Goal: Check status: Check status

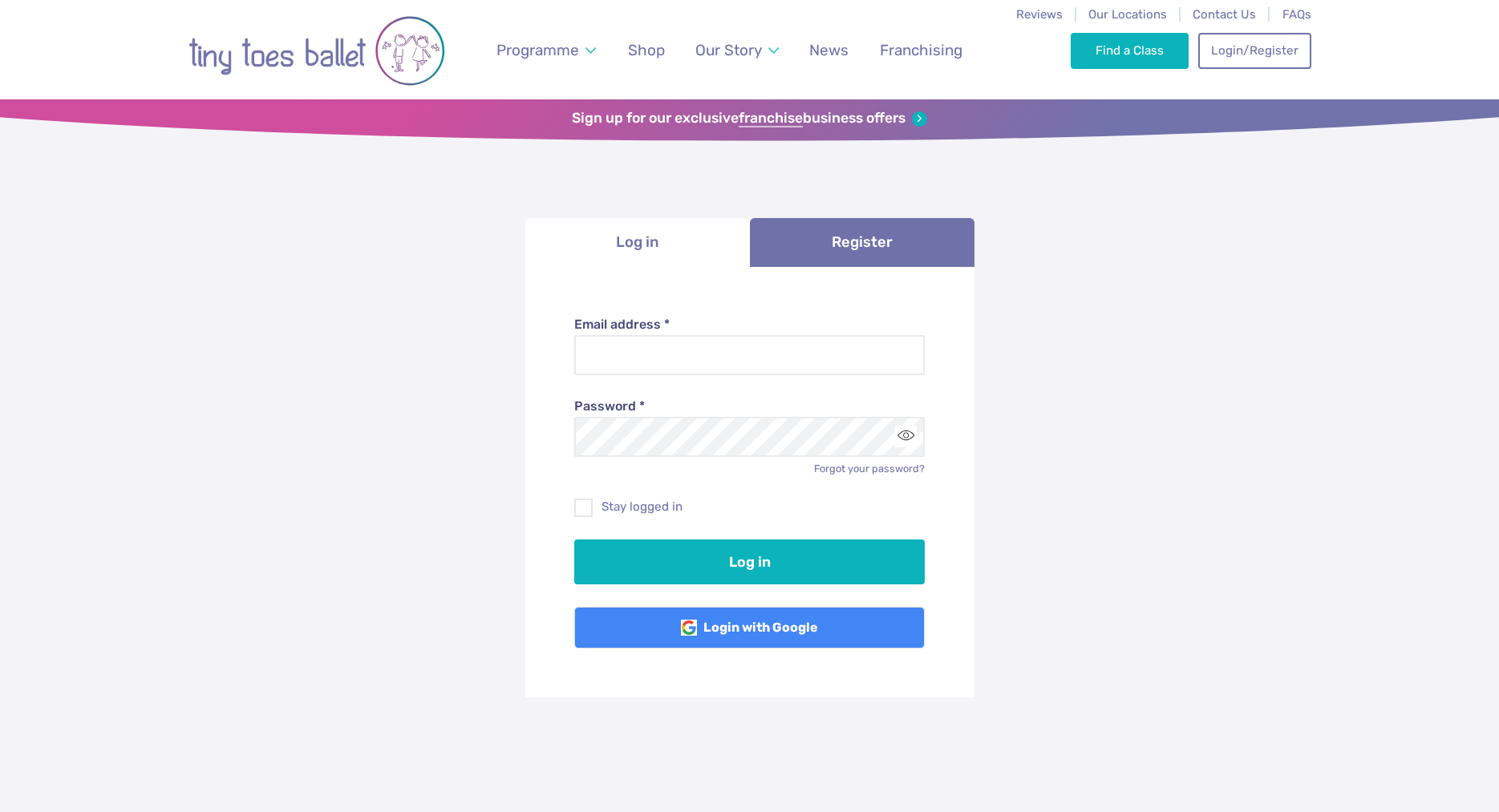
click at [758, 347] on input "Email address *" at bounding box center [749, 355] width 350 height 40
type input "**********"
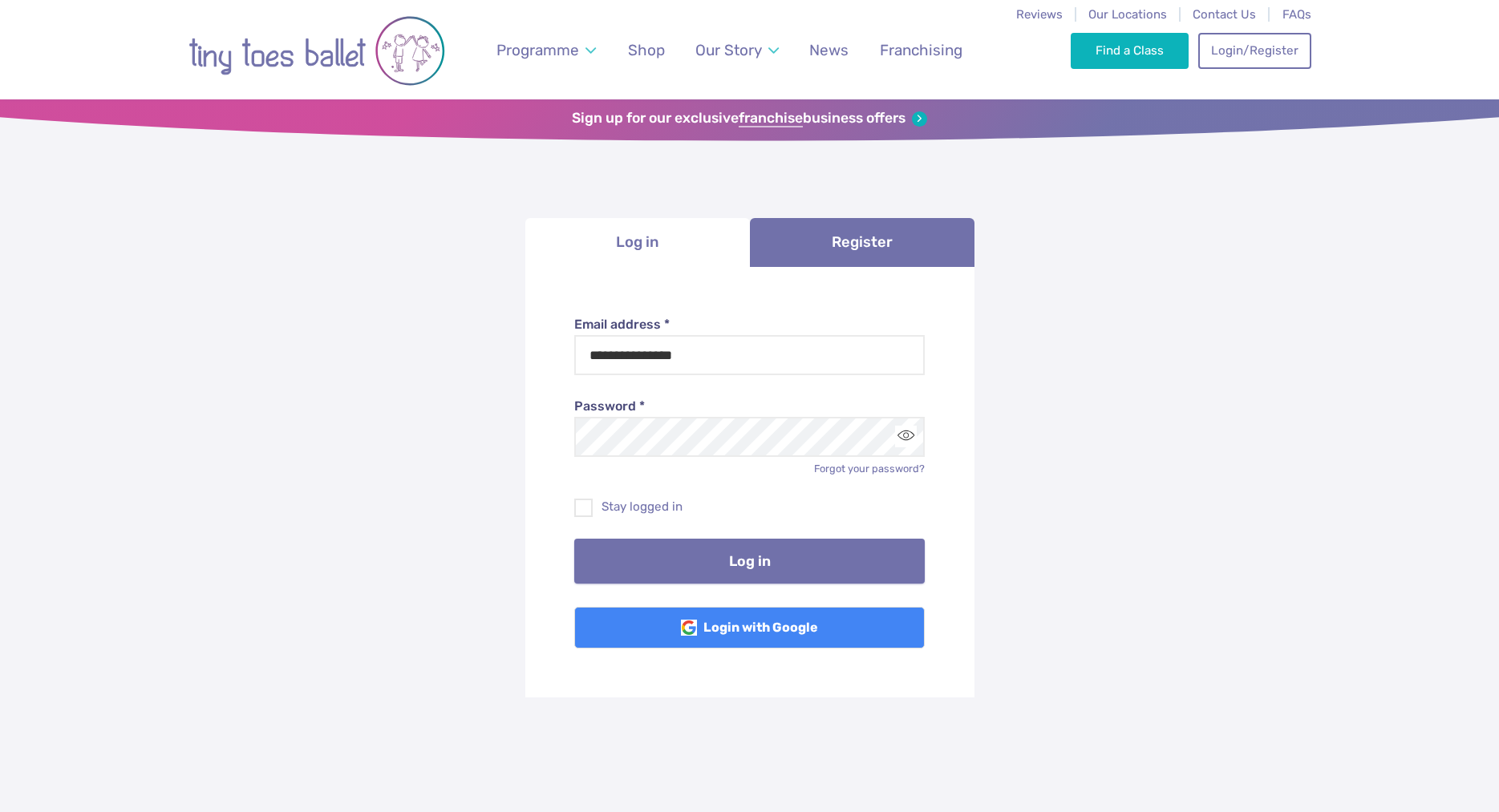
click at [790, 566] on button "Log in" at bounding box center [749, 560] width 350 height 45
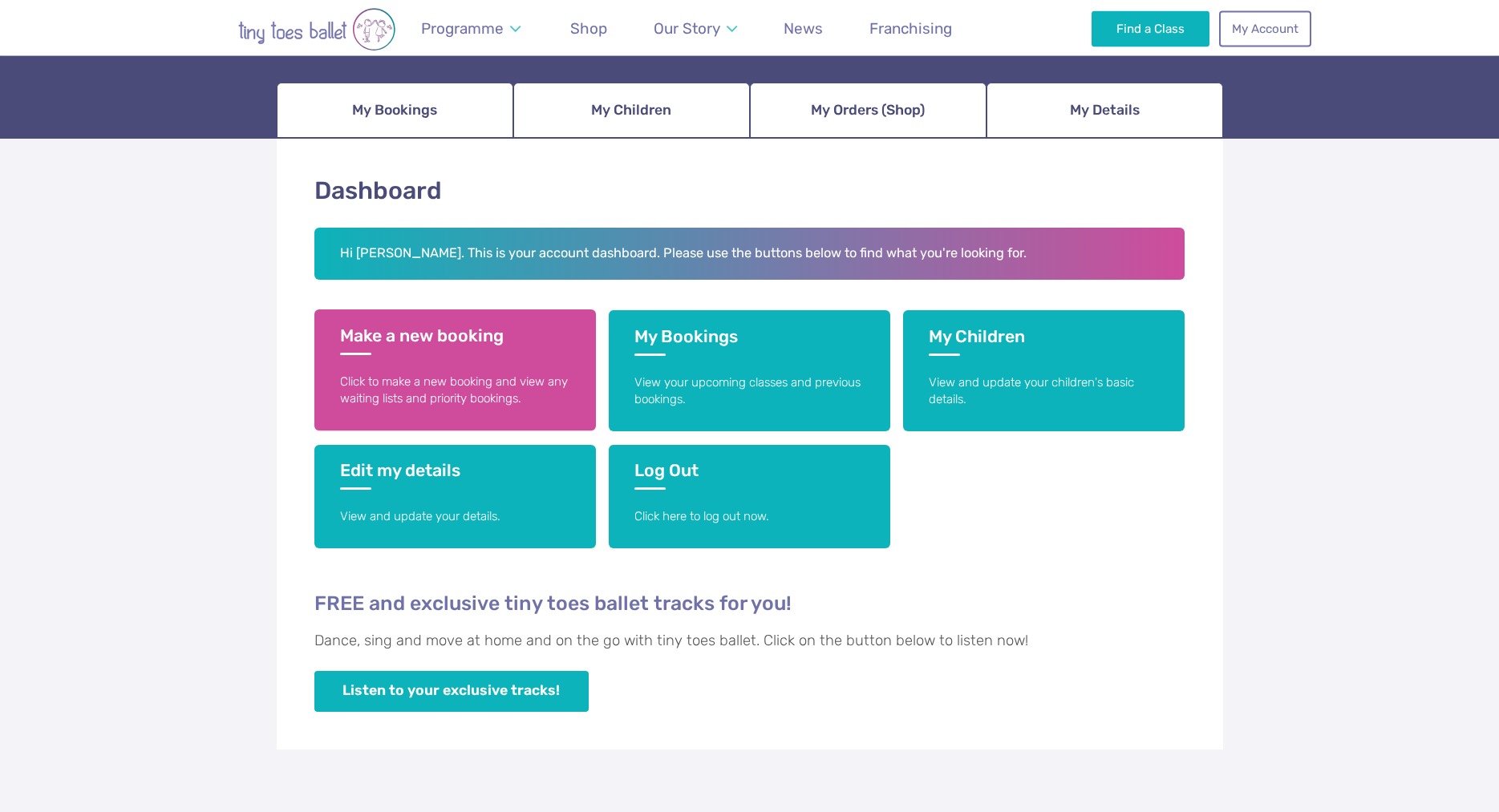
scroll to position [164, 0]
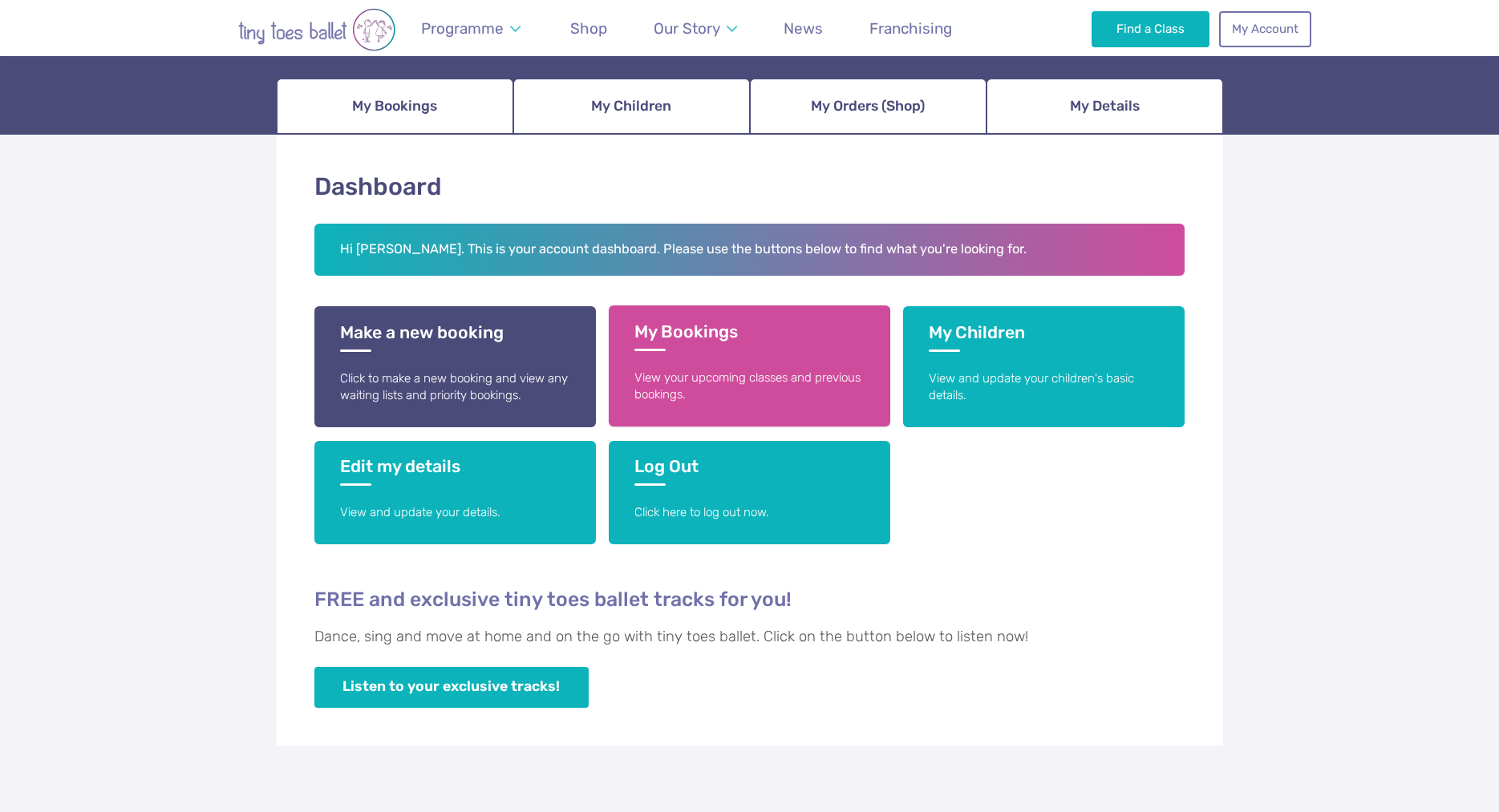
click at [664, 370] on p "View your upcoming classes and previous bookings." at bounding box center [749, 387] width 231 height 35
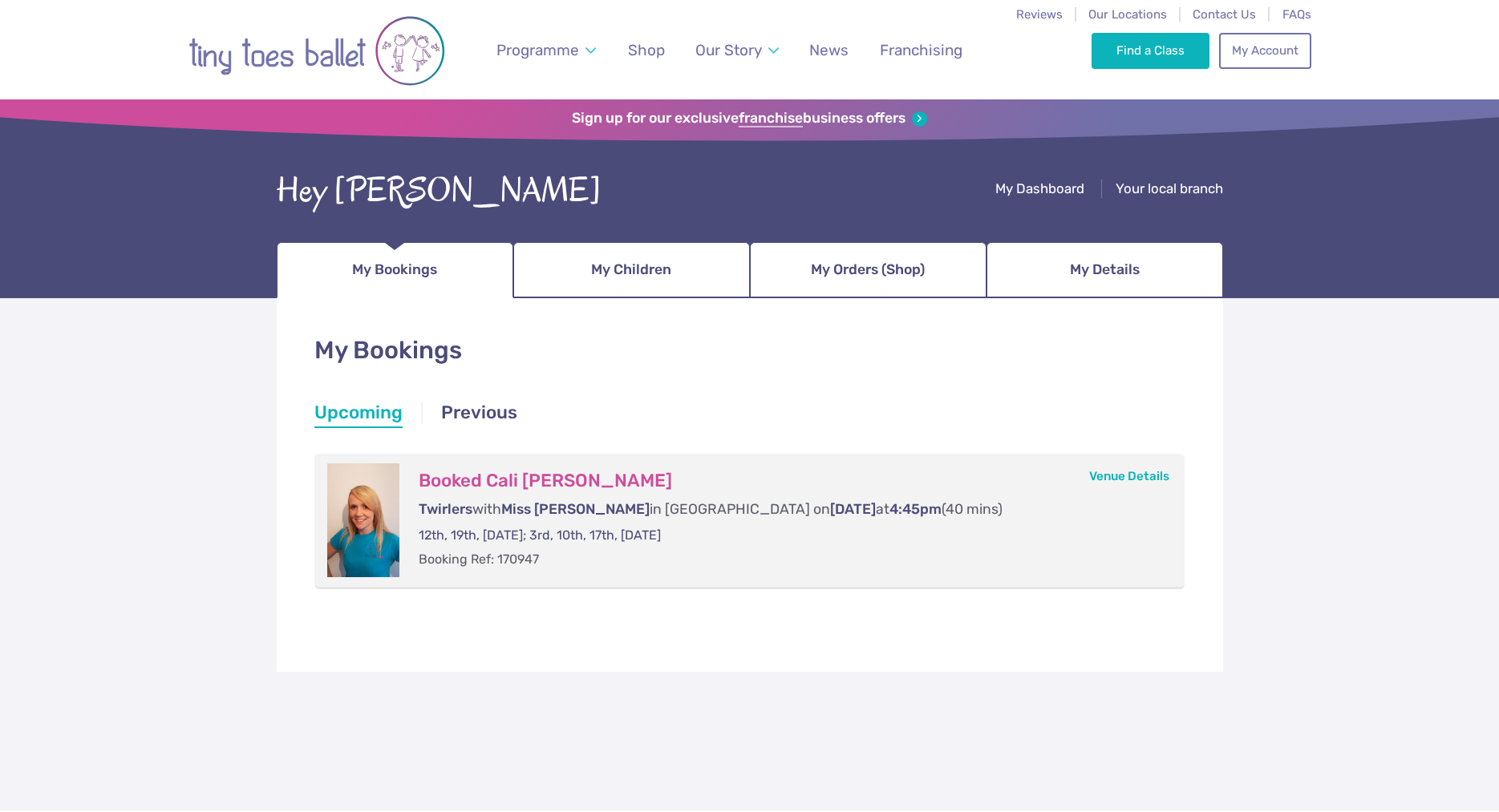
click at [234, 484] on div "My Bookings Upcoming Previous Upcoming Upcoming Booked Cali Lilian Davies Twirl…" at bounding box center [749, 554] width 1499 height 512
